Goal: Task Accomplishment & Management: Manage account settings

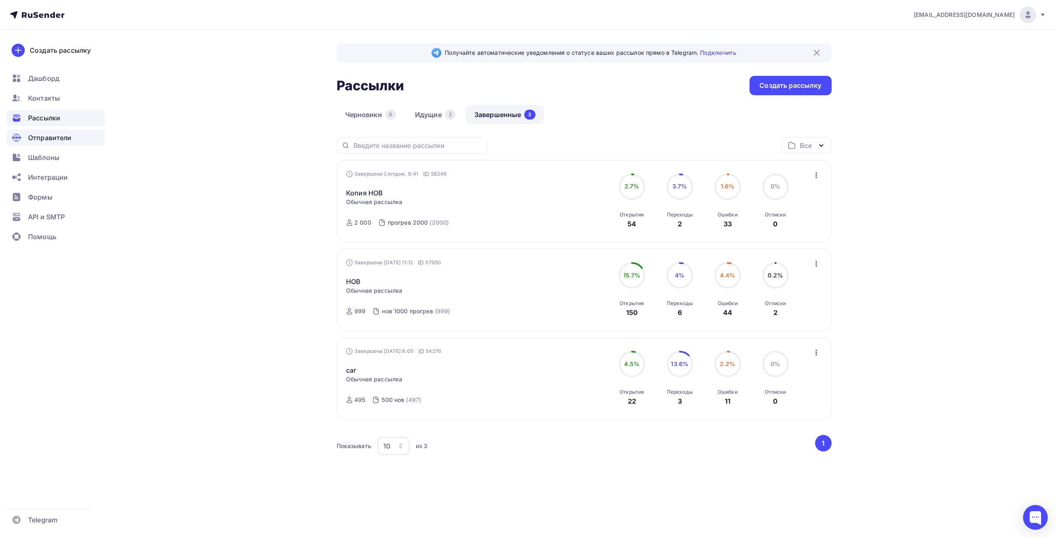
click at [49, 136] on span "Отправители" at bounding box center [50, 138] width 44 height 10
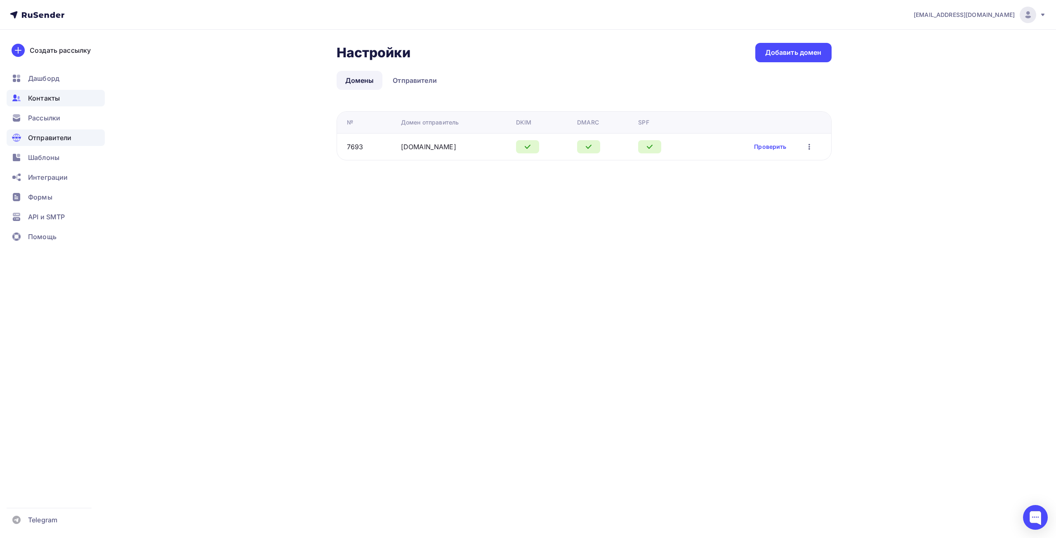
click at [40, 97] on span "Контакты" at bounding box center [44, 98] width 32 height 10
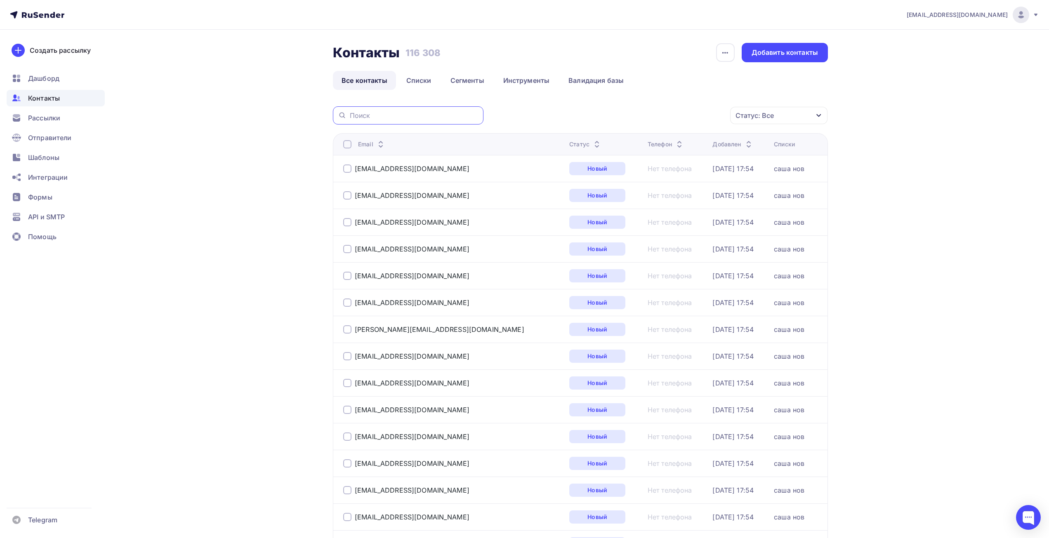
click at [374, 112] on input "text" at bounding box center [414, 115] width 129 height 9
paste input "[PERSON_NAME][EMAIL_ADDRESS][DOMAIN_NAME]"
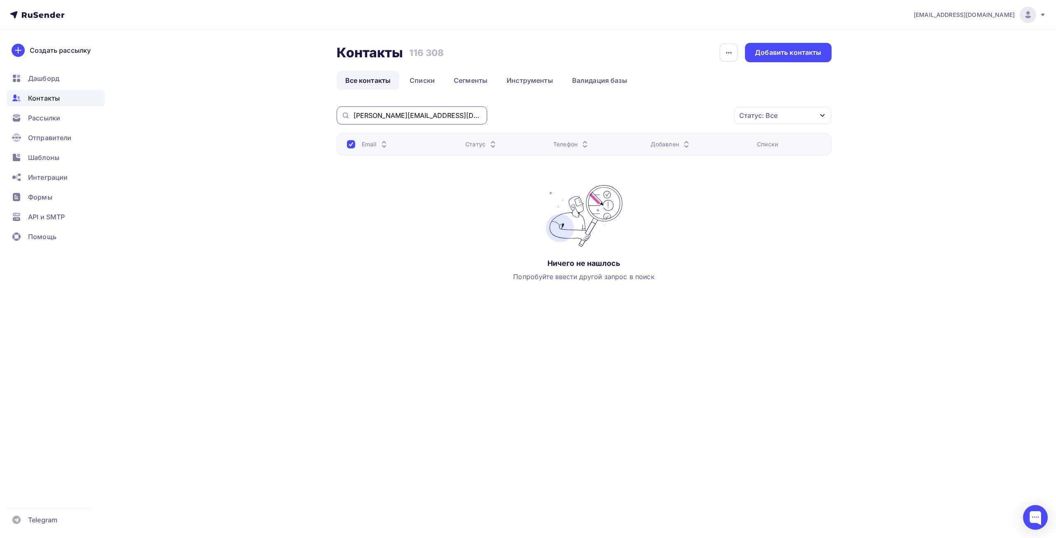
click at [441, 116] on input "[PERSON_NAME][EMAIL_ADDRESS][DOMAIN_NAME]\" at bounding box center [418, 115] width 129 height 9
type input "[PERSON_NAME][EMAIL_ADDRESS][DOMAIN_NAME]"
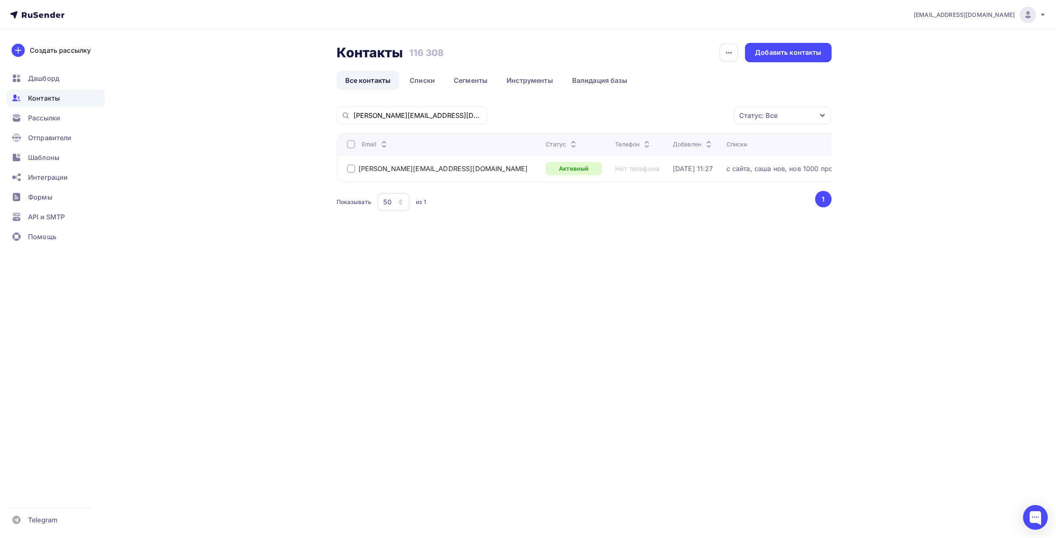
click at [349, 170] on div at bounding box center [351, 169] width 8 height 8
click at [783, 111] on div "Статус: Все" at bounding box center [782, 115] width 97 height 17
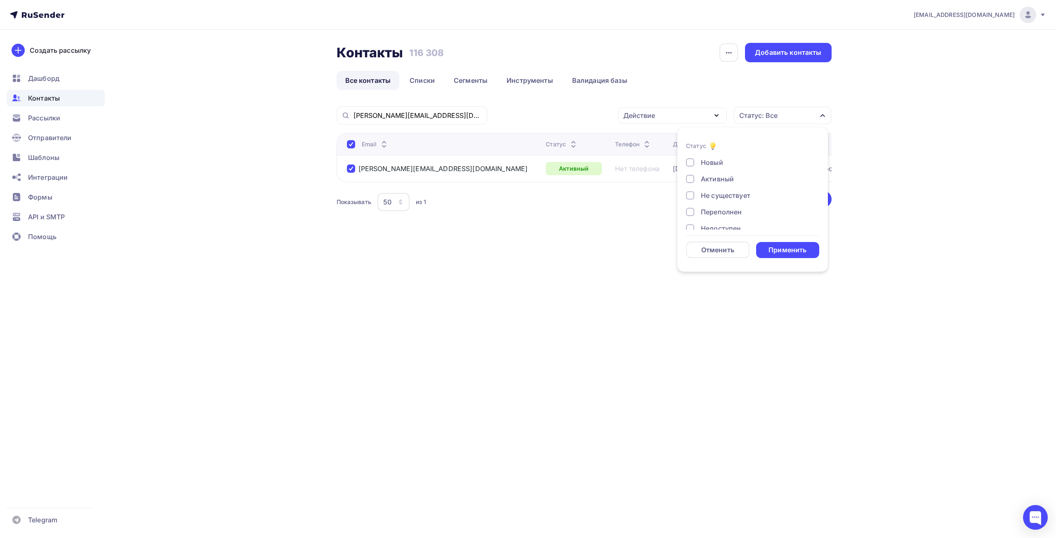
click at [783, 111] on div "Статус: Все" at bounding box center [782, 115] width 97 height 17
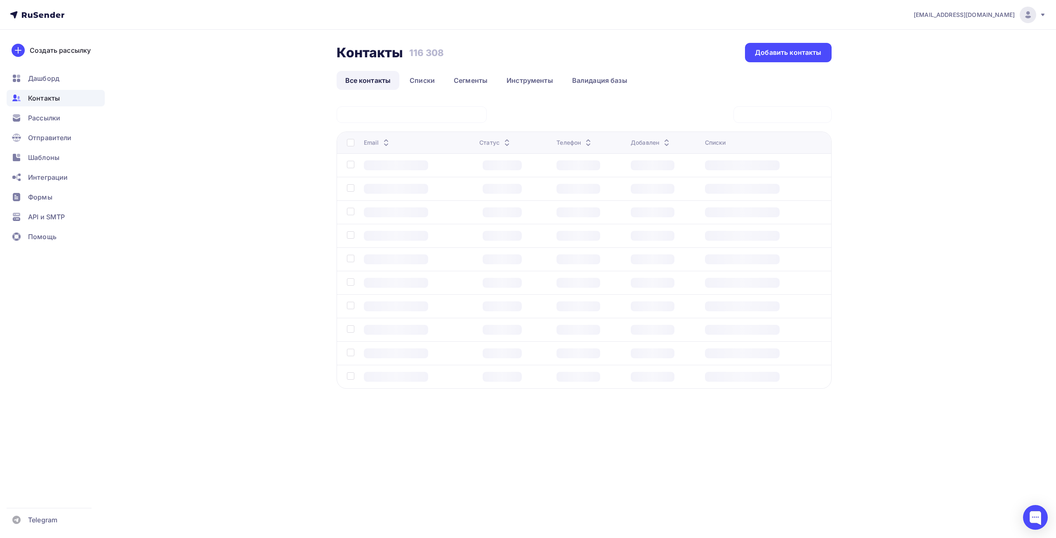
click at [694, 112] on div at bounding box center [584, 114] width 495 height 17
click at [742, 116] on div "Статус: Все" at bounding box center [758, 116] width 38 height 10
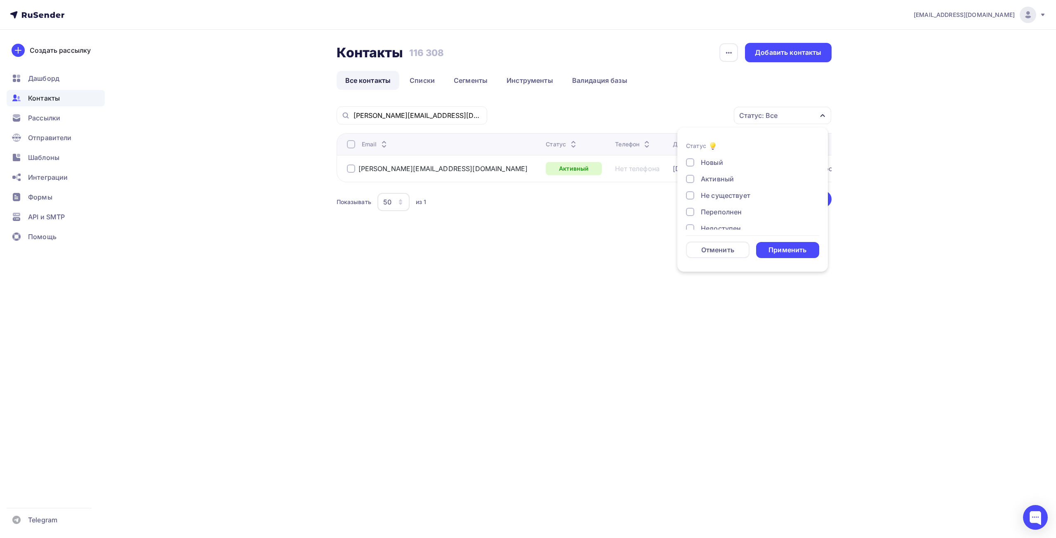
click at [637, 109] on div "Статус: Все Статус Новый Активный Не существует Переполнен Недоступен Отписан О…" at bounding box center [662, 115] width 339 height 18
click at [351, 168] on div at bounding box center [351, 169] width 8 height 8
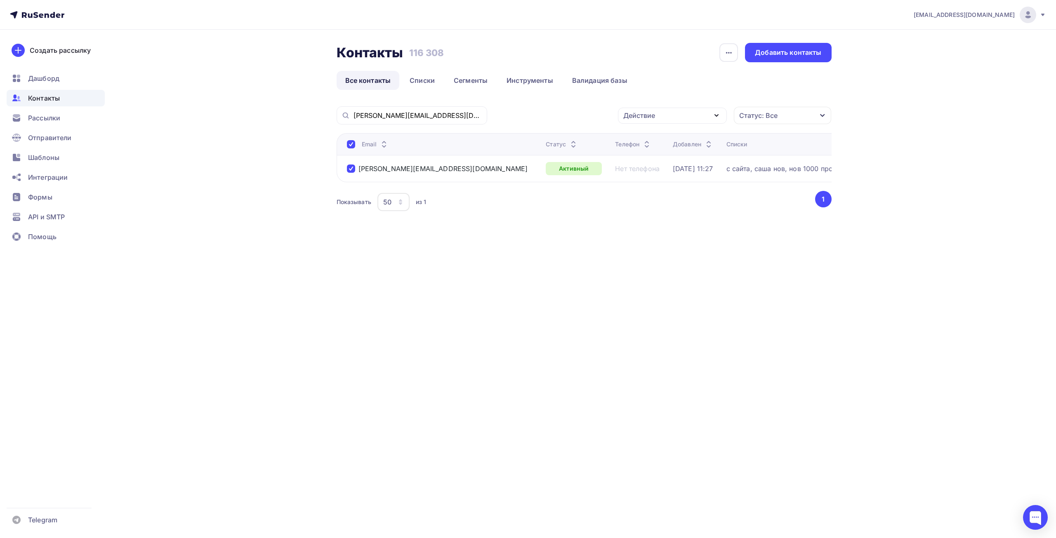
click at [672, 117] on div "Действие" at bounding box center [672, 116] width 109 height 16
click at [652, 170] on div "Удалить" at bounding box center [641, 173] width 27 height 10
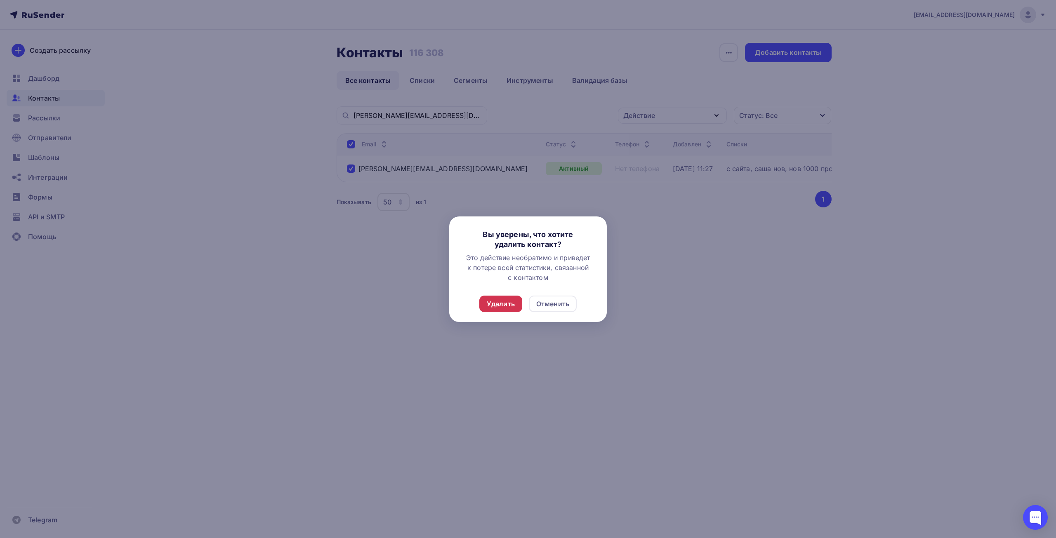
click at [501, 302] on div "Удалить" at bounding box center [501, 304] width 28 height 10
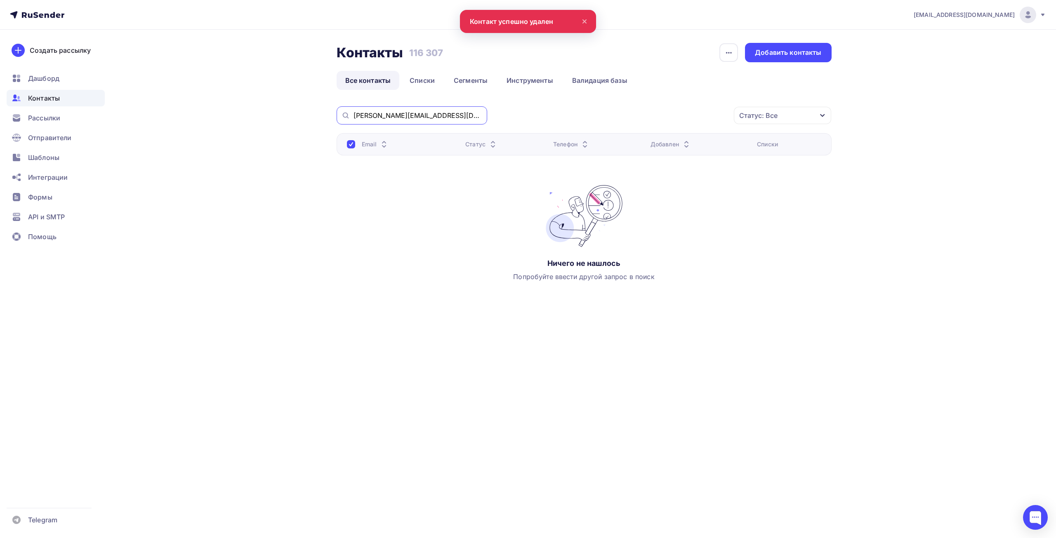
click at [434, 114] on input "[PERSON_NAME][EMAIL_ADDRESS][DOMAIN_NAME]" at bounding box center [418, 115] width 129 height 9
drag, startPoint x: 443, startPoint y: 113, endPoint x: 308, endPoint y: 114, distance: 134.9
click at [308, 114] on div "Контакты Контакты 116 307 116 307 История импорта Добавить контакты Все контакт…" at bounding box center [528, 191] width 676 height 322
click at [415, 76] on link "Списки" at bounding box center [422, 80] width 42 height 19
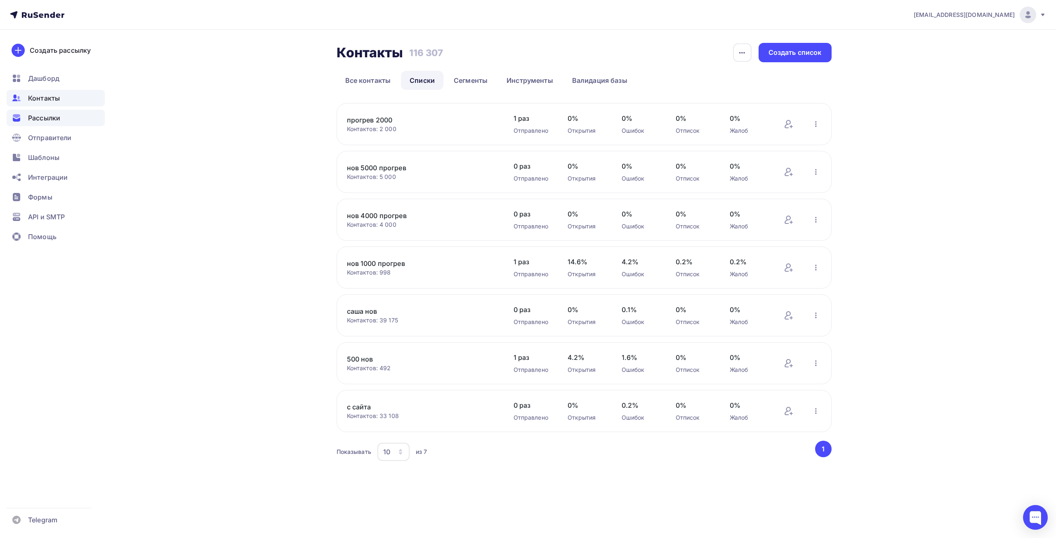
click at [39, 116] on span "Рассылки" at bounding box center [44, 118] width 32 height 10
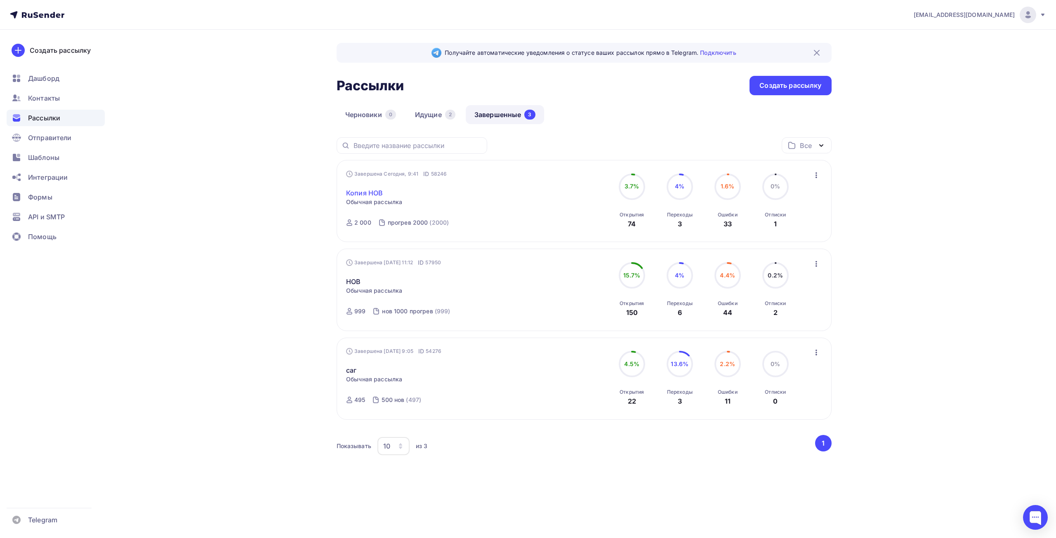
click at [370, 191] on link "Копия НОВ" at bounding box center [364, 193] width 37 height 10
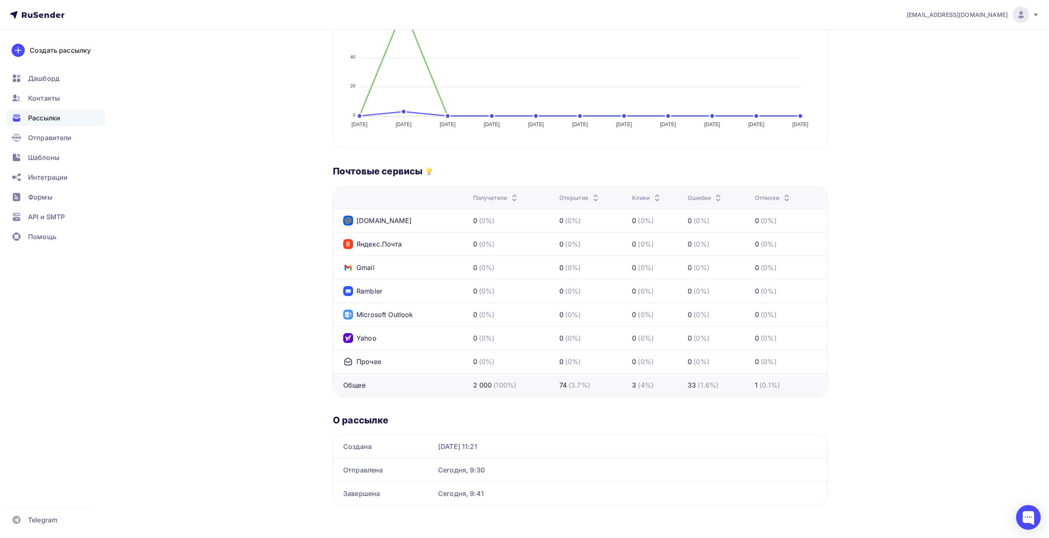
scroll to position [253, 0]
drag, startPoint x: 482, startPoint y: 390, endPoint x: 482, endPoint y: 385, distance: 4.6
click at [482, 390] on td "2 000 (100%)" at bounding box center [513, 385] width 86 height 24
click at [486, 356] on td "0 (0%)" at bounding box center [513, 361] width 86 height 24
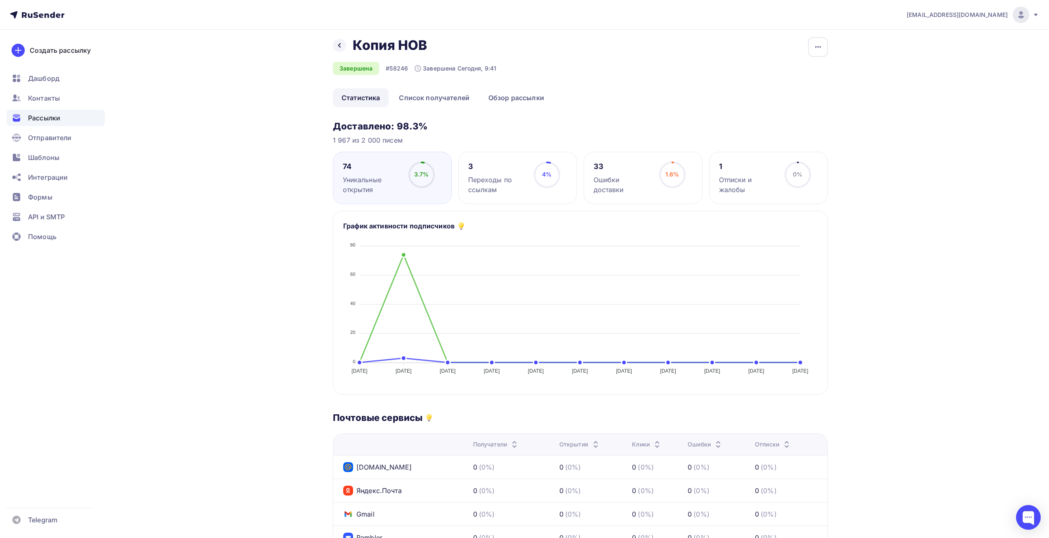
scroll to position [0, 0]
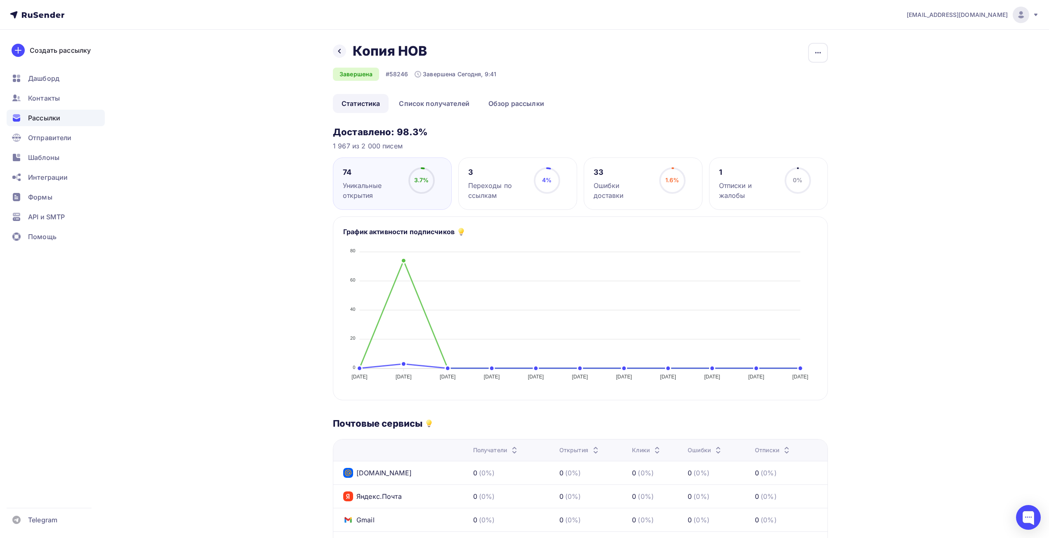
click at [718, 187] on div "1 Отписки и жалобы 0% 0%" at bounding box center [768, 184] width 119 height 52
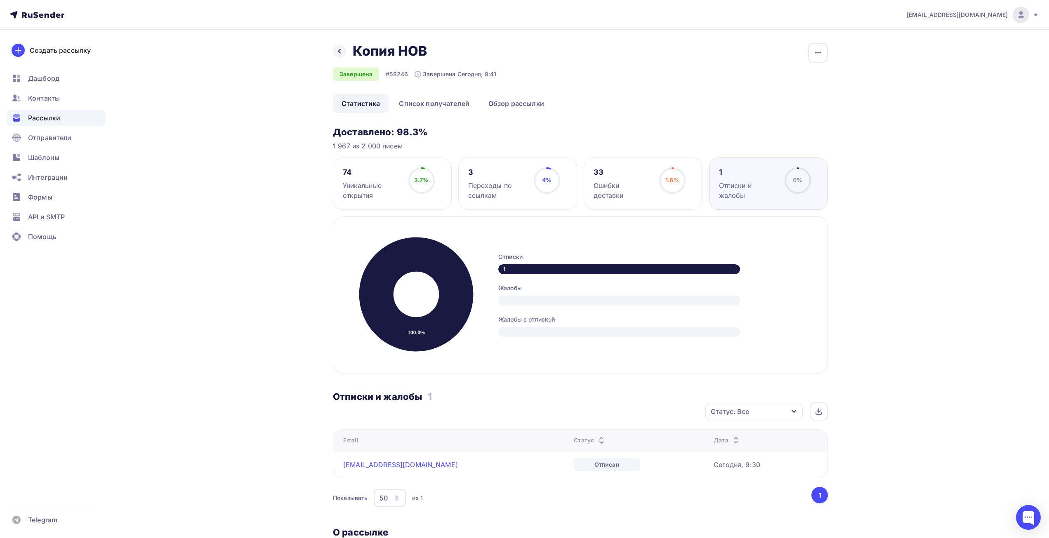
click at [540, 186] on circle at bounding box center [547, 180] width 25 height 25
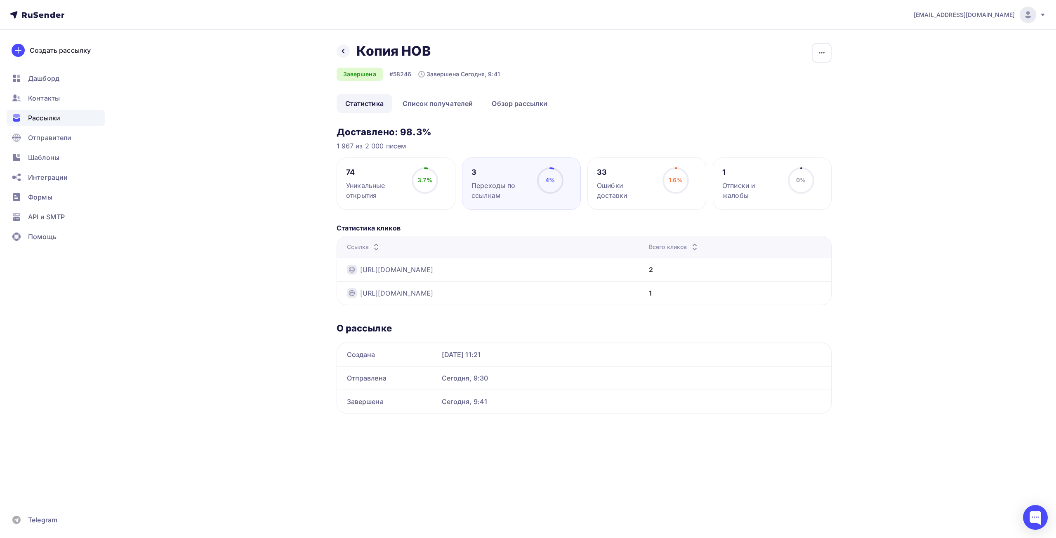
click at [641, 181] on div "Ошибки доставки" at bounding box center [626, 191] width 58 height 20
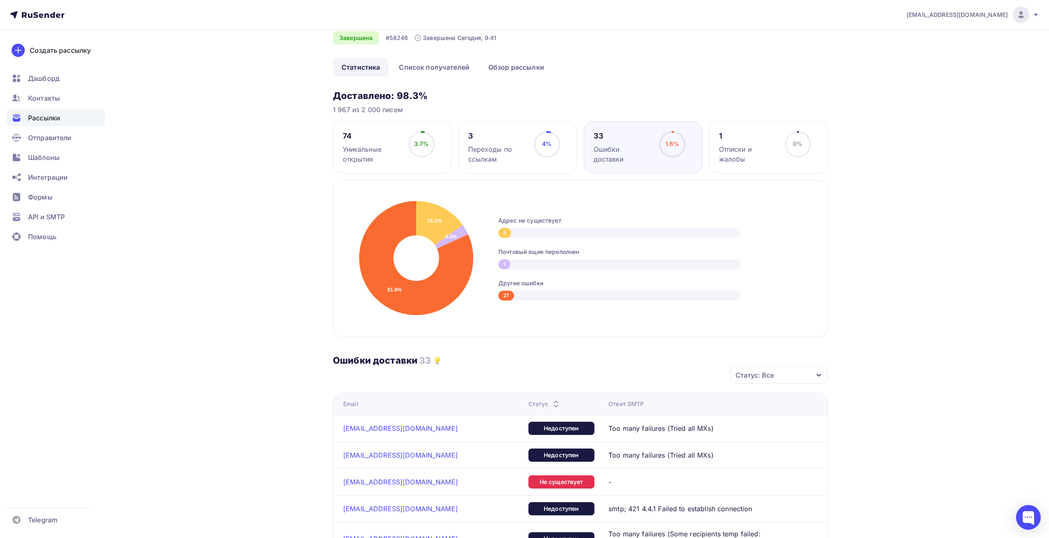
scroll to position [41, 0]
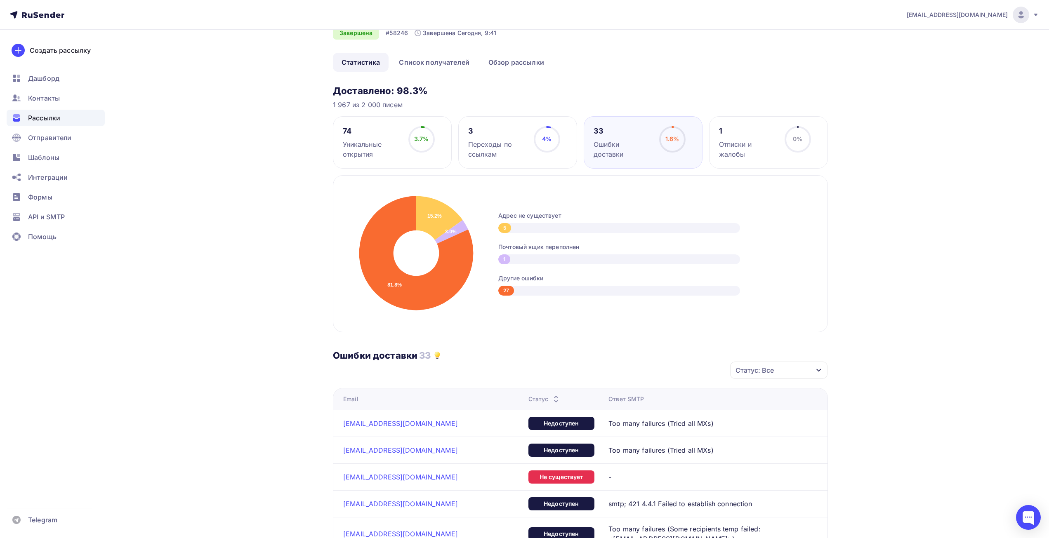
click at [495, 147] on div "Переходы по ссылкам" at bounding box center [497, 149] width 58 height 20
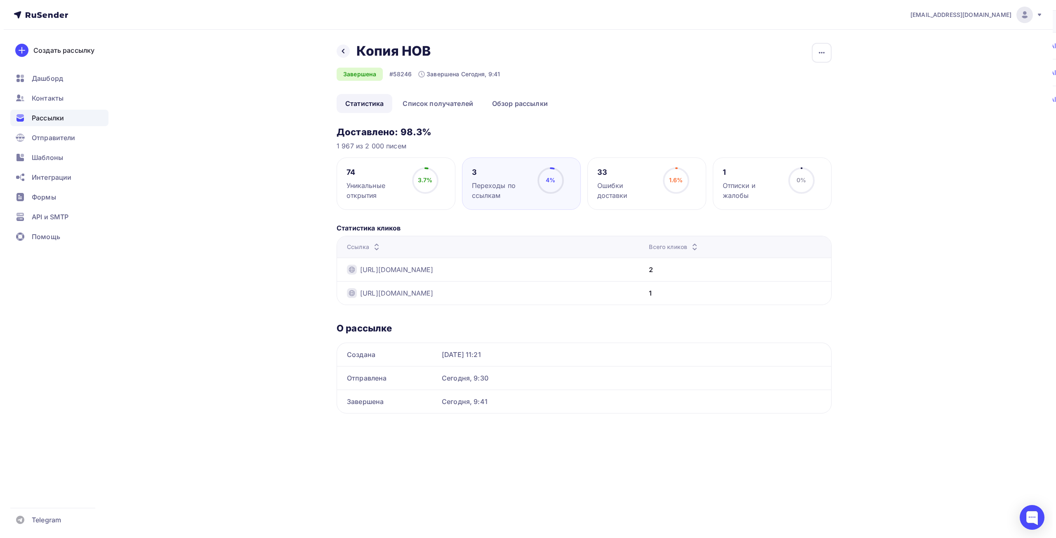
scroll to position [0, 0]
